Goal: Navigation & Orientation: Find specific page/section

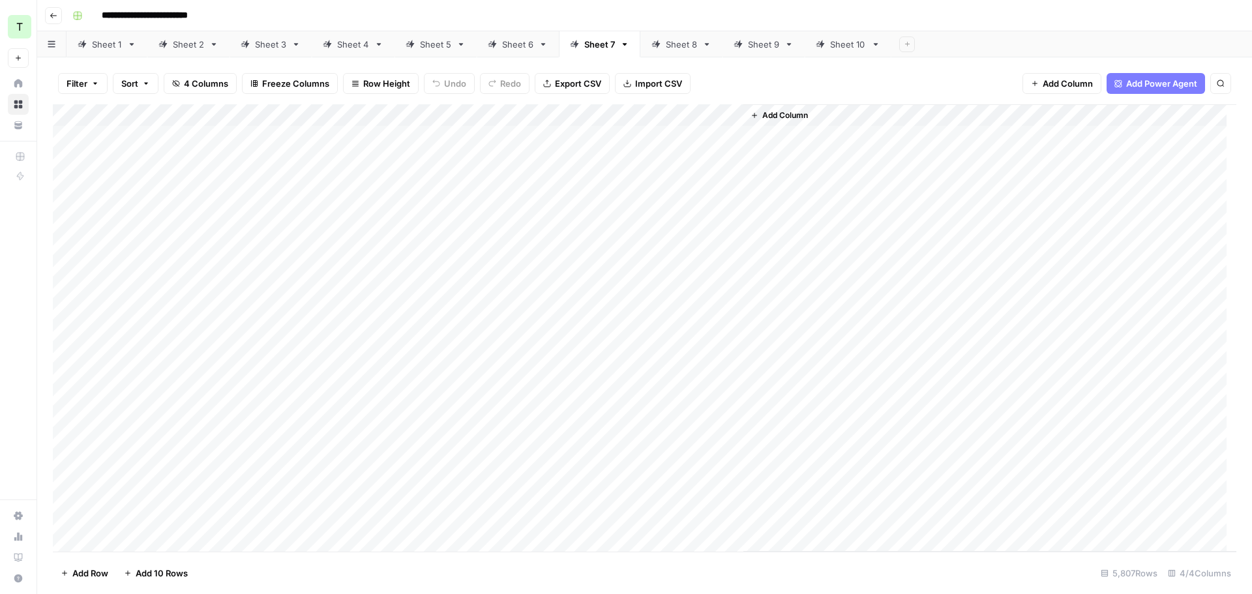
click at [685, 44] on div "Sheet 8" at bounding box center [681, 44] width 31 height 13
click at [762, 48] on div "Sheet 9" at bounding box center [763, 44] width 31 height 13
click at [846, 46] on div "Sheet 10" at bounding box center [848, 44] width 36 height 13
click at [510, 46] on div "Sheet 6" at bounding box center [517, 44] width 31 height 13
click at [168, 40] on div "Sheet 2" at bounding box center [181, 44] width 46 height 13
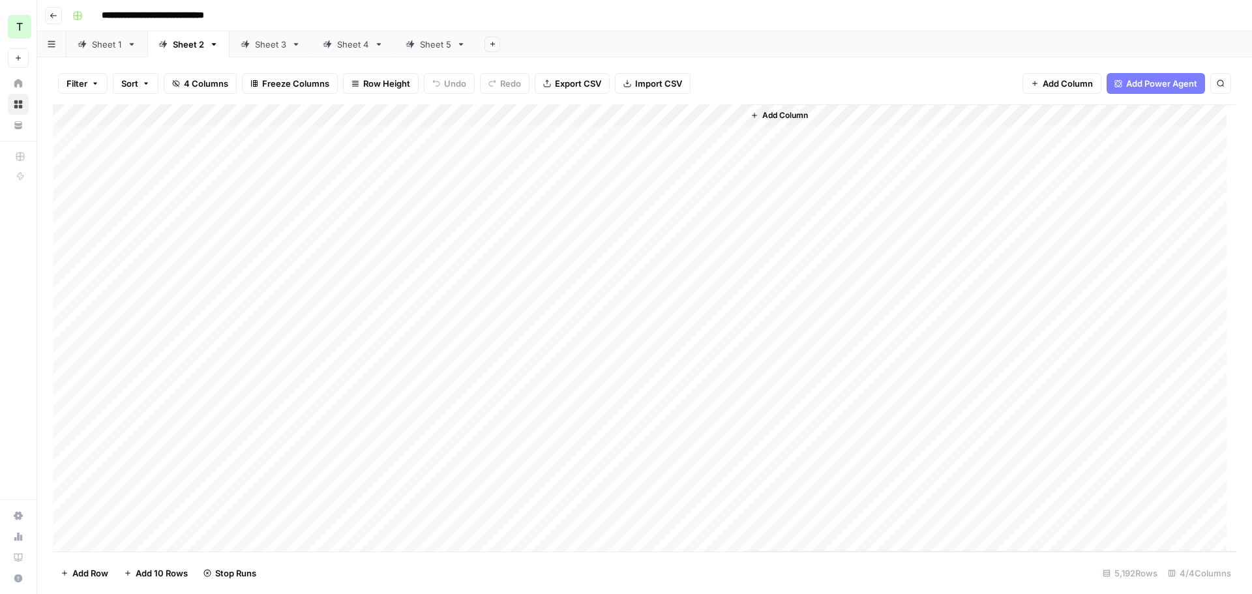
click at [260, 44] on div "Sheet 3" at bounding box center [270, 44] width 31 height 13
click at [353, 44] on div "Sheet 4" at bounding box center [353, 44] width 32 height 13
click at [430, 49] on div "Sheet 5" at bounding box center [435, 44] width 31 height 13
click at [106, 46] on div "Sheet 1" at bounding box center [107, 44] width 30 height 13
type input "**********"
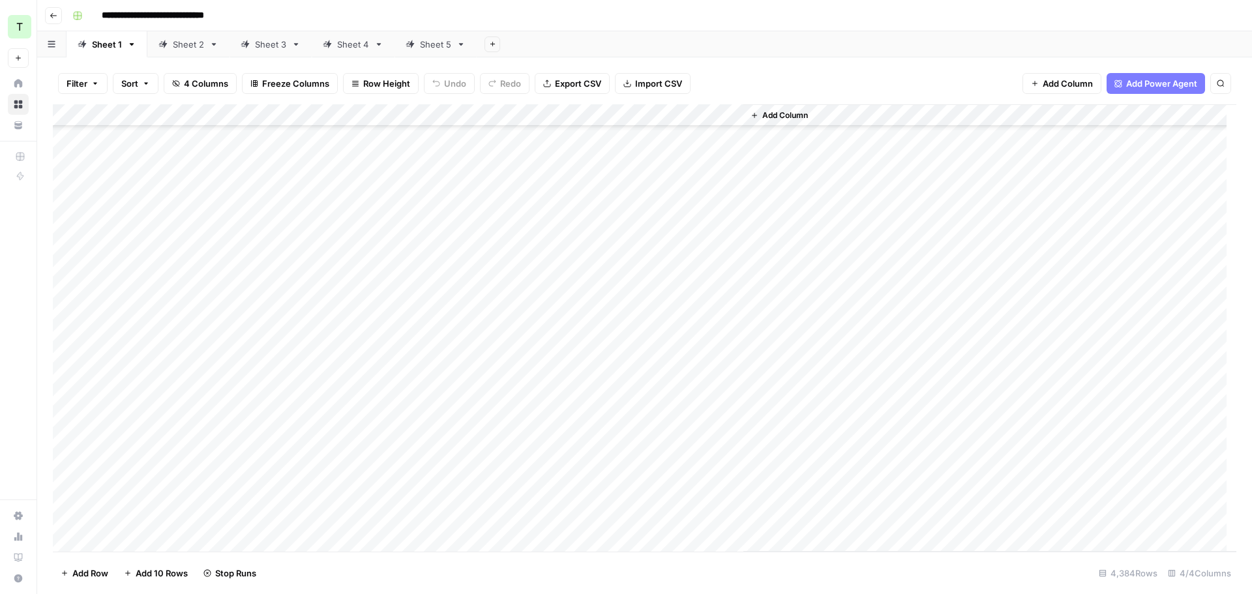
scroll to position [91265, 0]
click at [432, 44] on div "Sheet 5" at bounding box center [435, 44] width 31 height 13
click at [92, 46] on div "Sheet 1" at bounding box center [107, 44] width 30 height 13
